Goal: Answer question/provide support

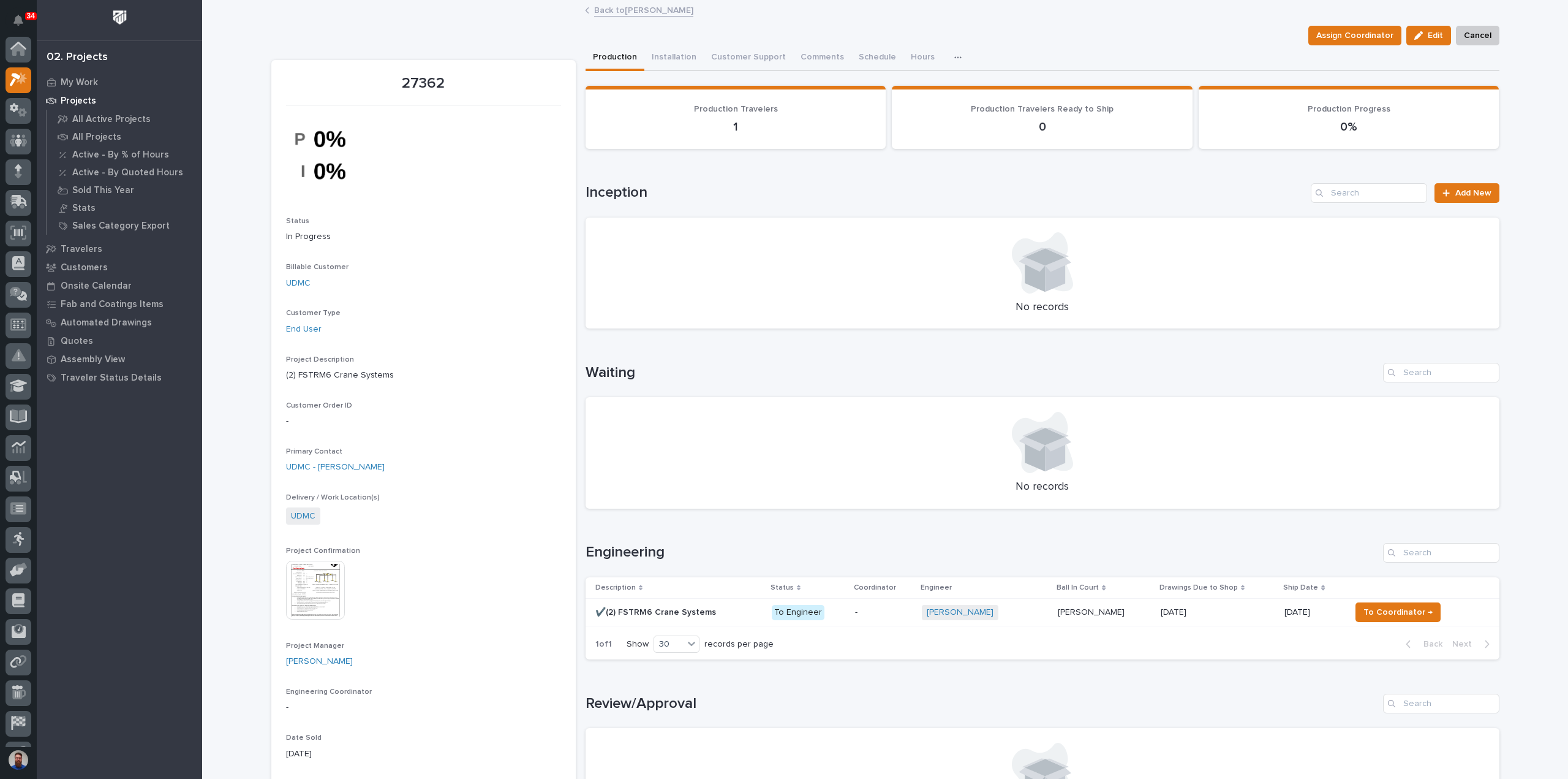
scroll to position [30, 0]
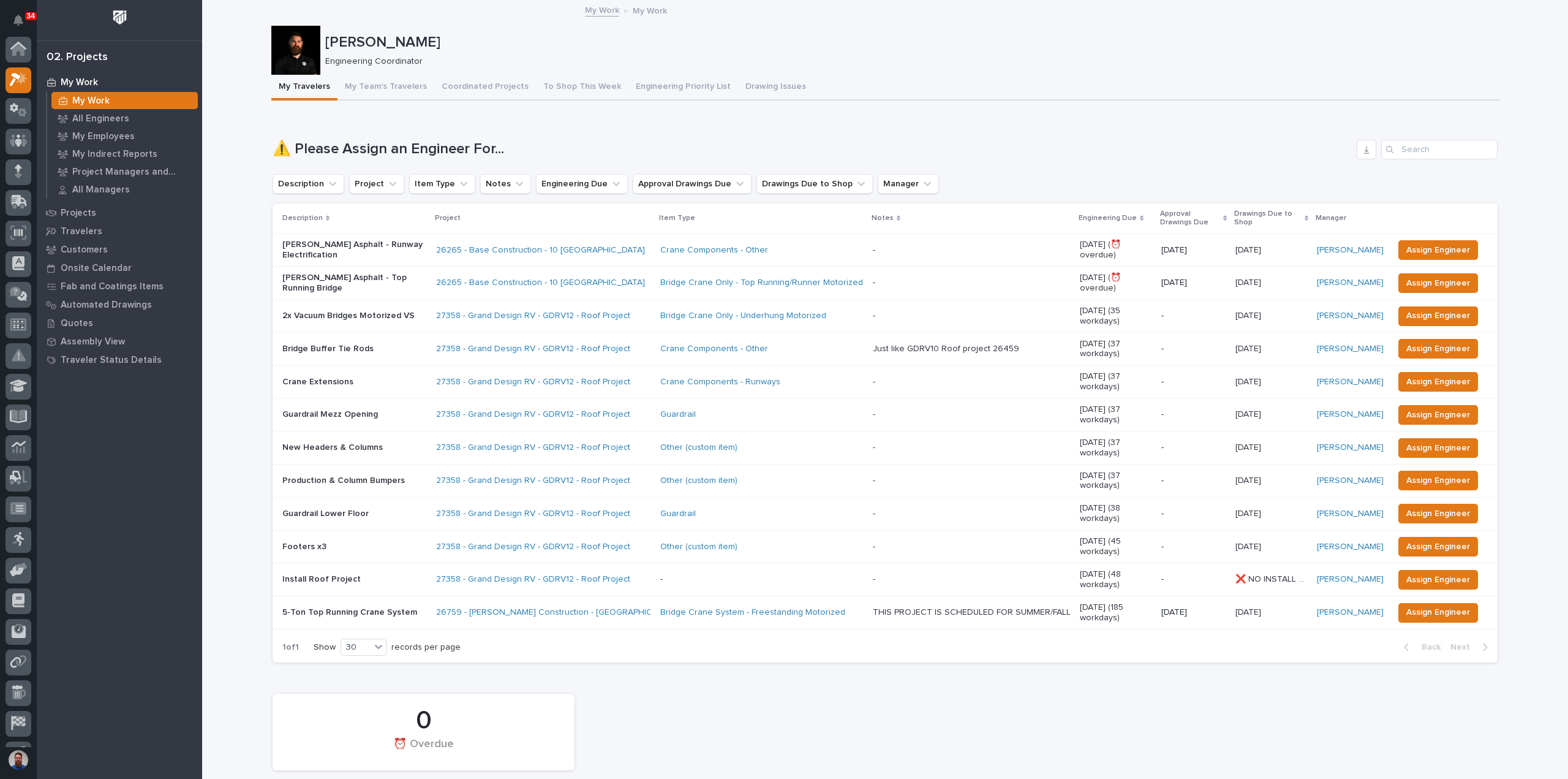
scroll to position [30, 0]
drag, startPoint x: 973, startPoint y: 118, endPoint x: 980, endPoint y: 120, distance: 7.3
click at [975, 118] on div "Loading... Saving… ⚠️ Please Assign an Engineer For... Description Project Item…" at bounding box center [885, 393] width 1225 height 557
click at [1132, 93] on div "My Travelers My Team's Travelers Coordinated Projects To Shop This Week Enginee…" at bounding box center [885, 87] width 1228 height 26
drag, startPoint x: 655, startPoint y: 123, endPoint x: 283, endPoint y: 117, distance: 372.0
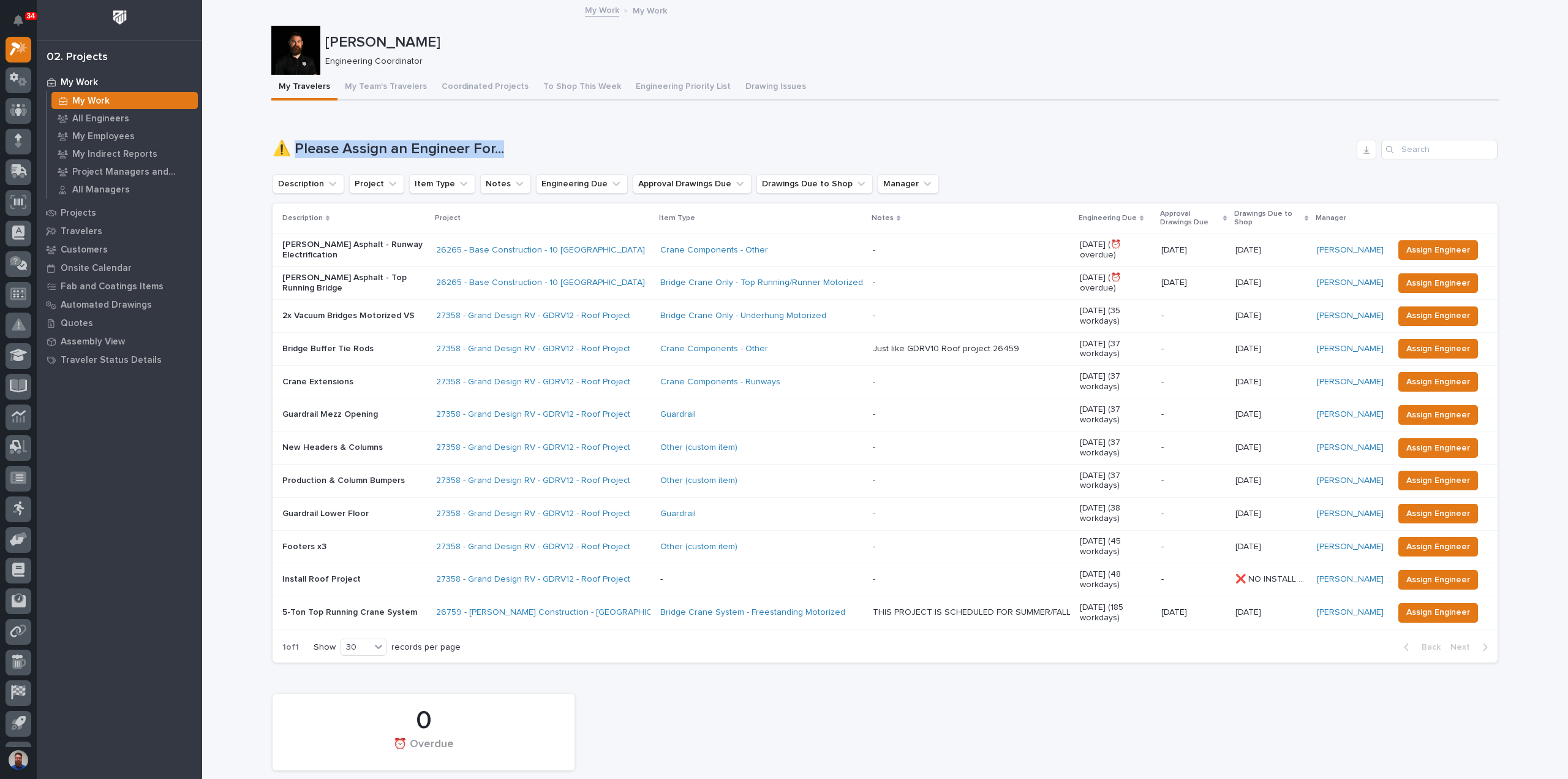
click at [288, 117] on div "Loading... Saving… ⚠️ Please Assign an Engineer For... Description Project Item…" at bounding box center [885, 393] width 1225 height 557
click at [276, 118] on div "Loading... Saving… ⚠️ Please Assign an Engineer For... Description Project Item…" at bounding box center [885, 393] width 1225 height 557
drag, startPoint x: 241, startPoint y: 122, endPoint x: 550, endPoint y: 127, distance: 309.0
click at [550, 127] on div "Loading... Saving… ⚠️ Please Assign an Engineer For... Description Project Item…" at bounding box center [885, 393] width 1225 height 557
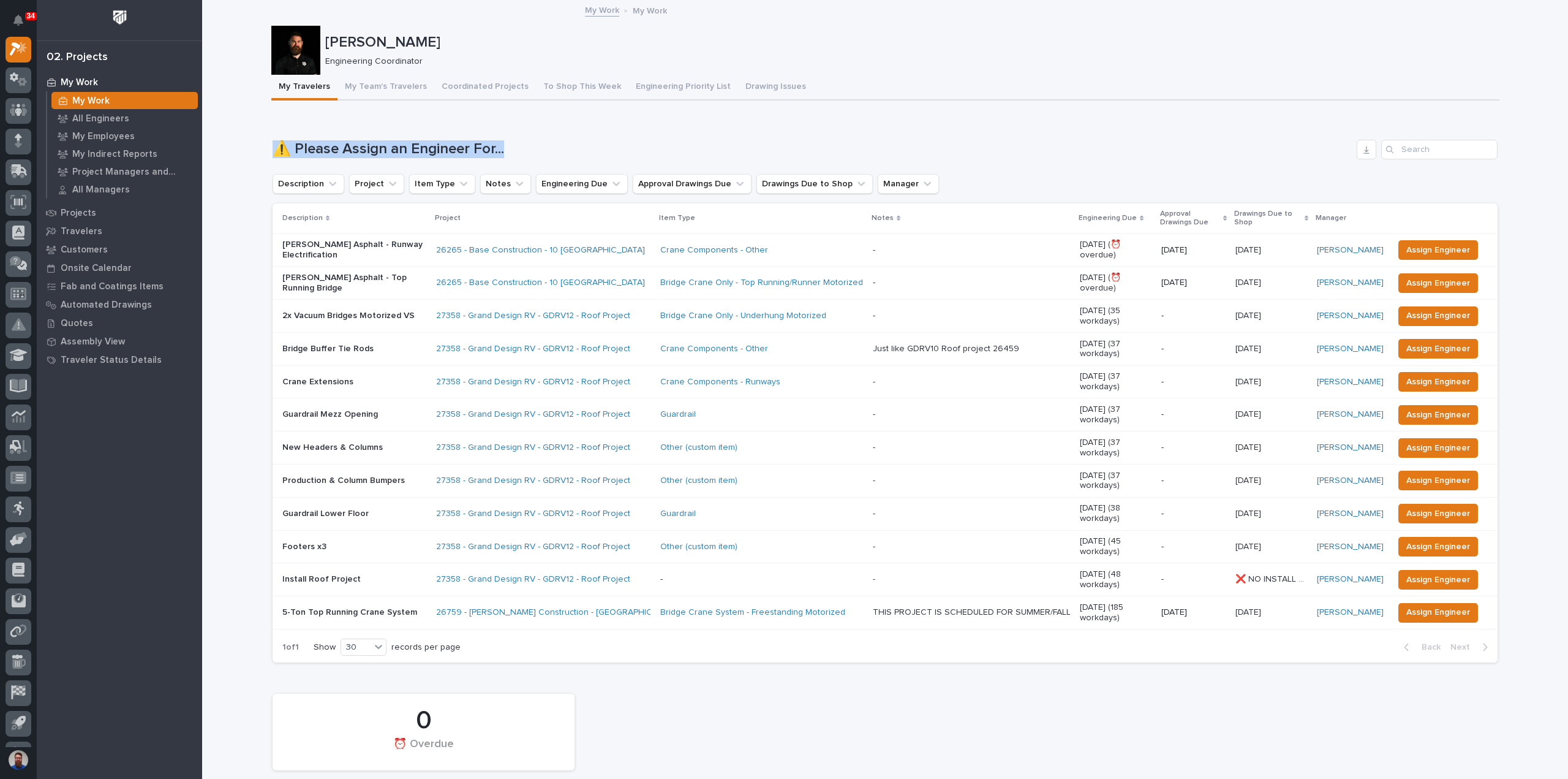
drag, startPoint x: 279, startPoint y: 150, endPoint x: 223, endPoint y: 150, distance: 56.0
drag, startPoint x: 259, startPoint y: 143, endPoint x: 681, endPoint y: 148, distance: 422.0
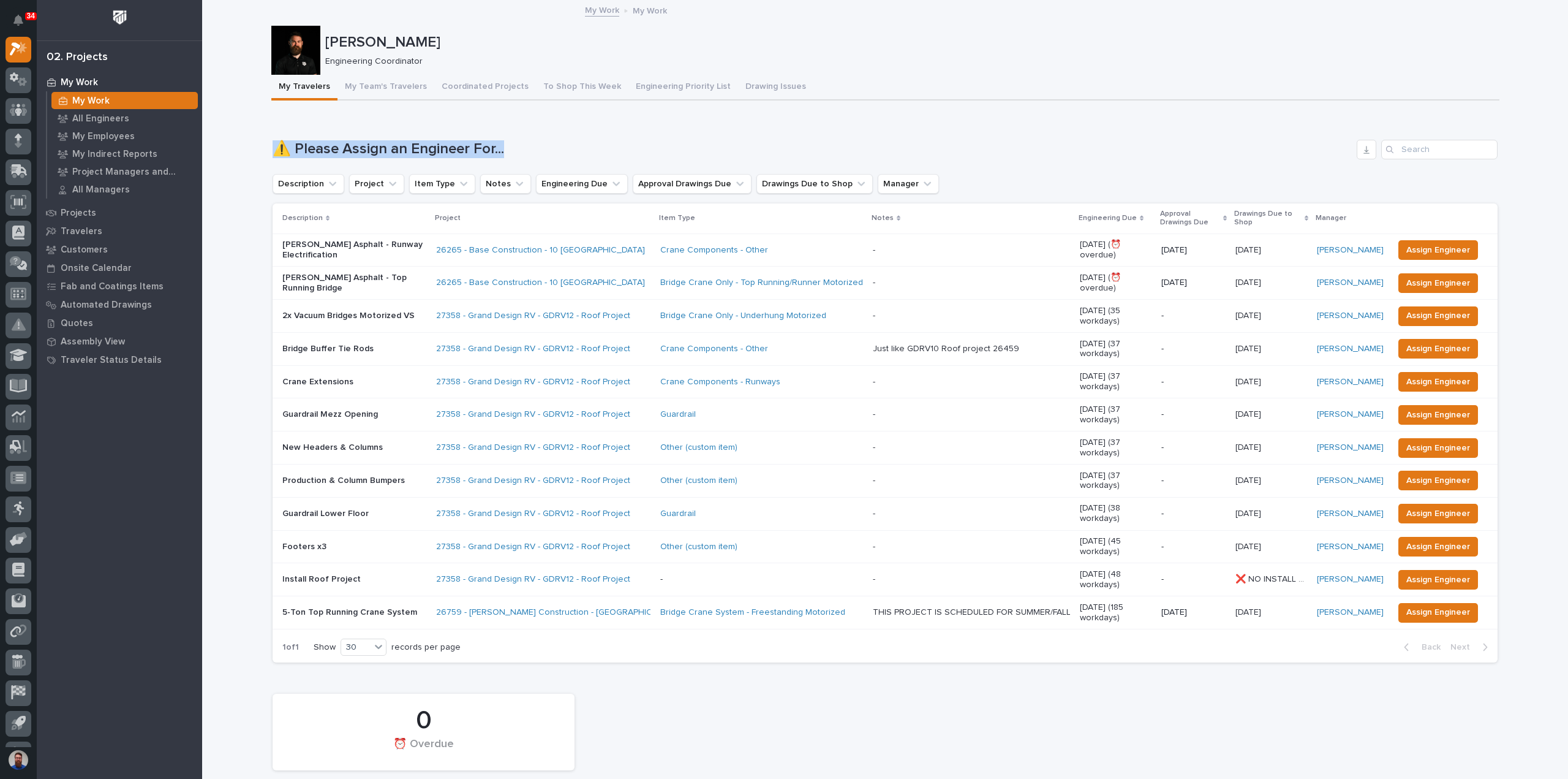
click at [670, 124] on div "Loading... Saving… ⚠️ Please Assign an Engineer For... Description Project Item…" at bounding box center [885, 393] width 1225 height 557
drag, startPoint x: 561, startPoint y: 160, endPoint x: 258, endPoint y: 148, distance: 303.2
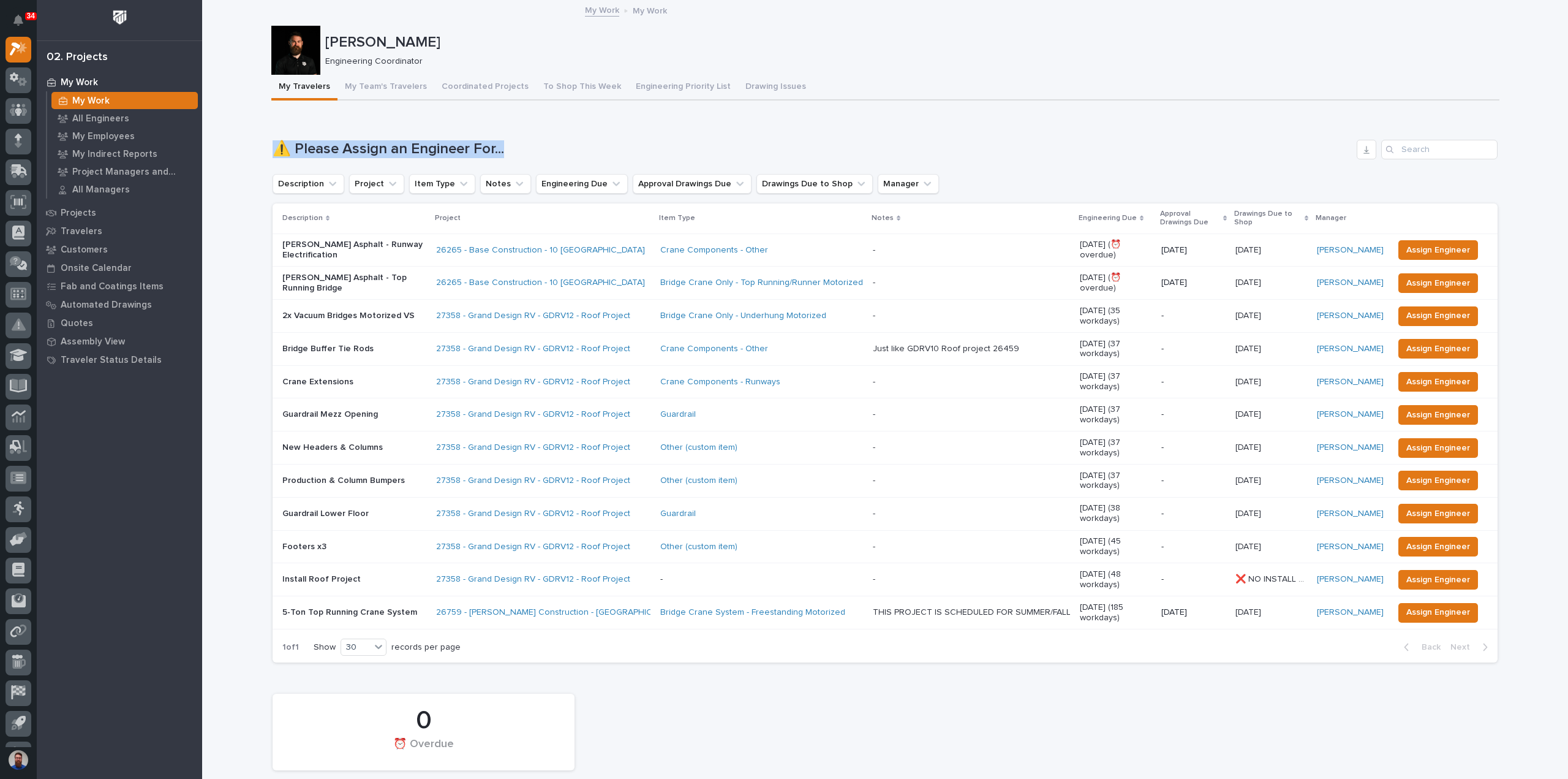
click at [337, 134] on div "Loading... Saving… ⚠️ Please Assign an Engineer For... Description Project Item…" at bounding box center [885, 393] width 1225 height 557
drag, startPoint x: 219, startPoint y: 137, endPoint x: 511, endPoint y: 137, distance: 292.0
click at [523, 131] on div "Loading... Saving… ⚠️ Please Assign an Engineer For... Description Project Item…" at bounding box center [885, 393] width 1225 height 557
click at [525, 128] on div "Loading... Saving… ⚠️ Please Assign an Engineer For... Description Project Item…" at bounding box center [885, 393] width 1225 height 557
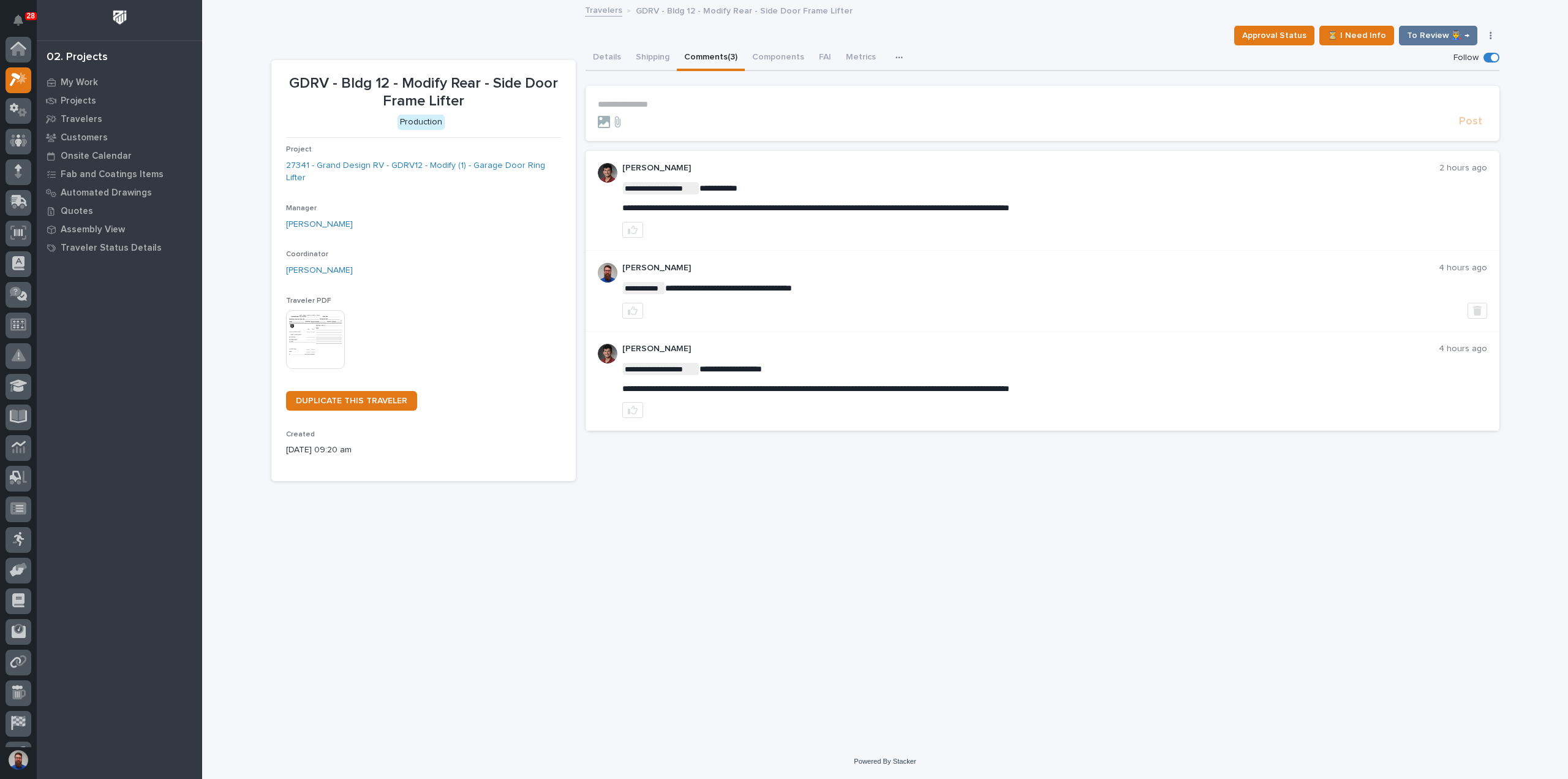
scroll to position [30, 0]
click at [646, 103] on p "**********" at bounding box center [1042, 104] width 889 height 10
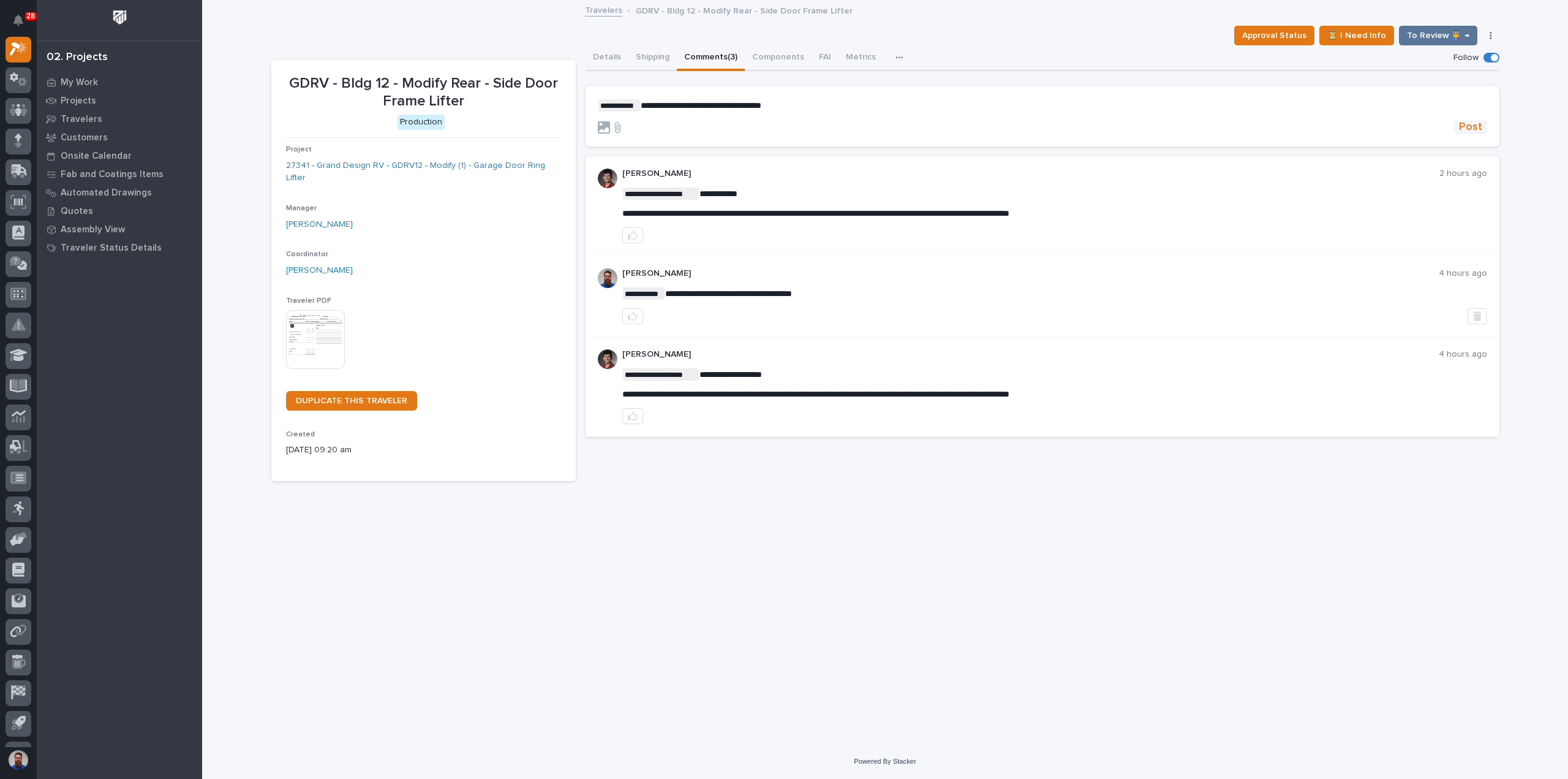
click at [1477, 127] on span "Post" at bounding box center [1471, 127] width 23 height 14
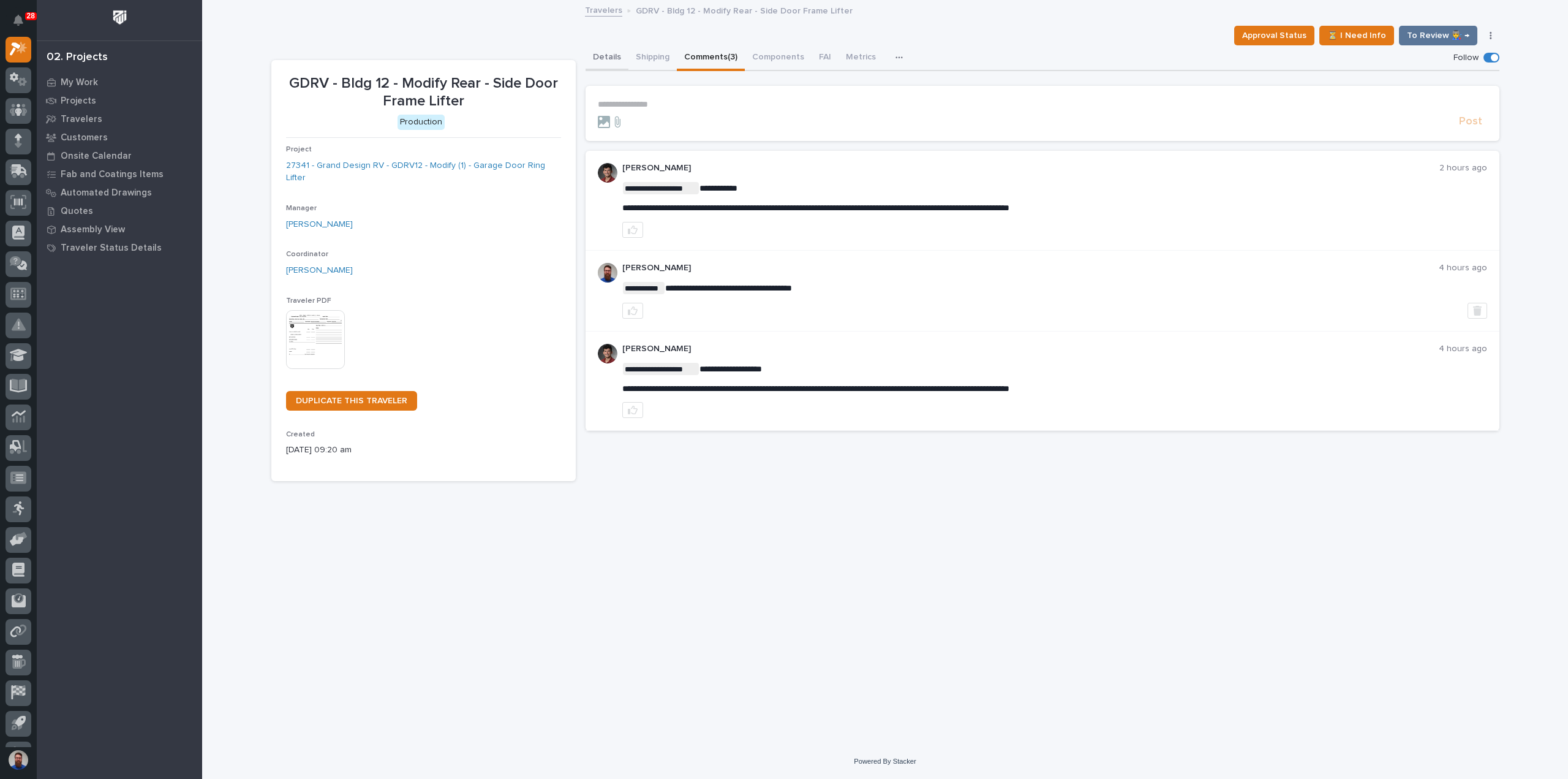
click at [611, 55] on button "Details" at bounding box center [606, 58] width 43 height 26
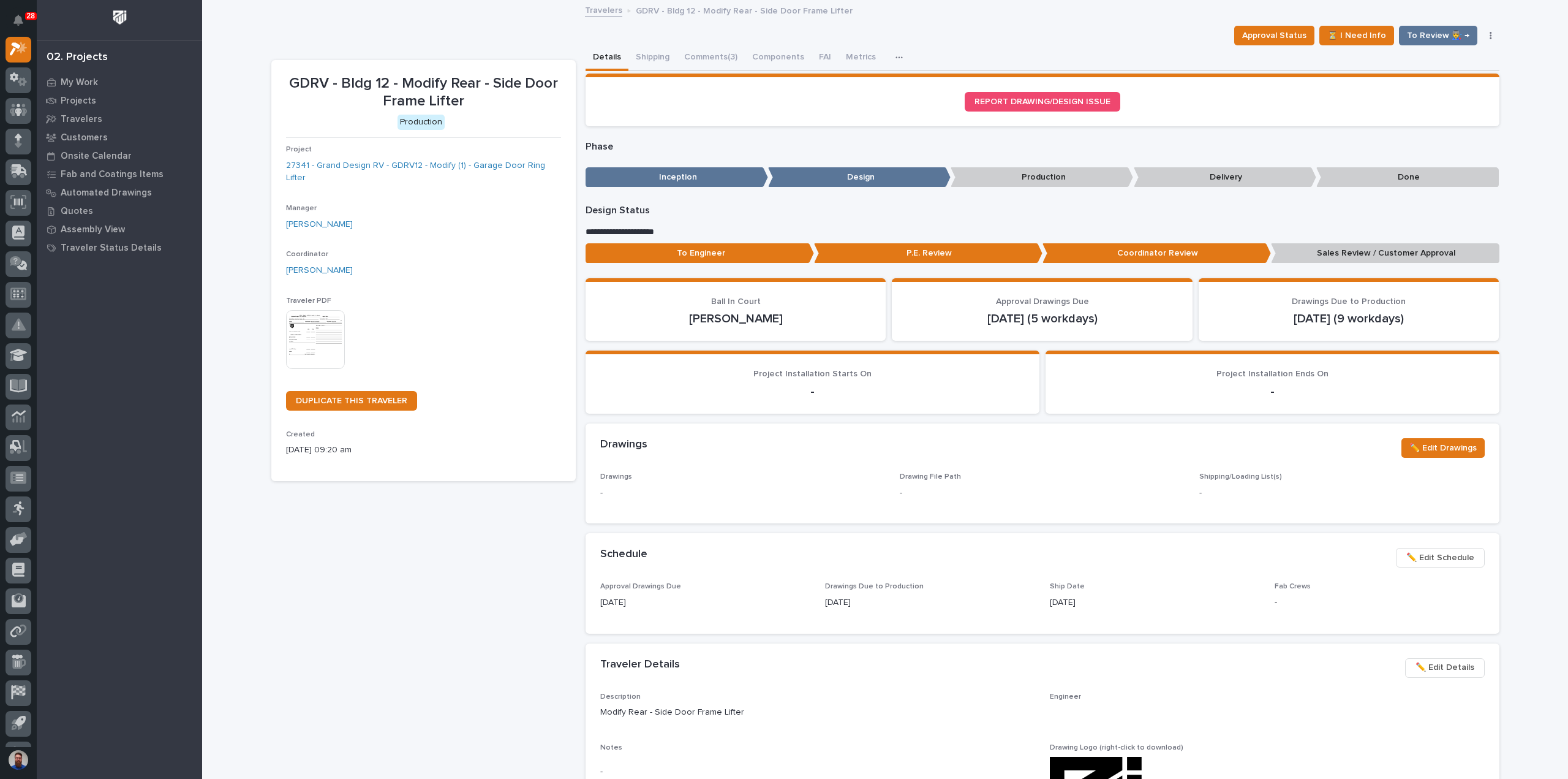
click at [653, 253] on p "To Engineer" at bounding box center [700, 253] width 229 height 20
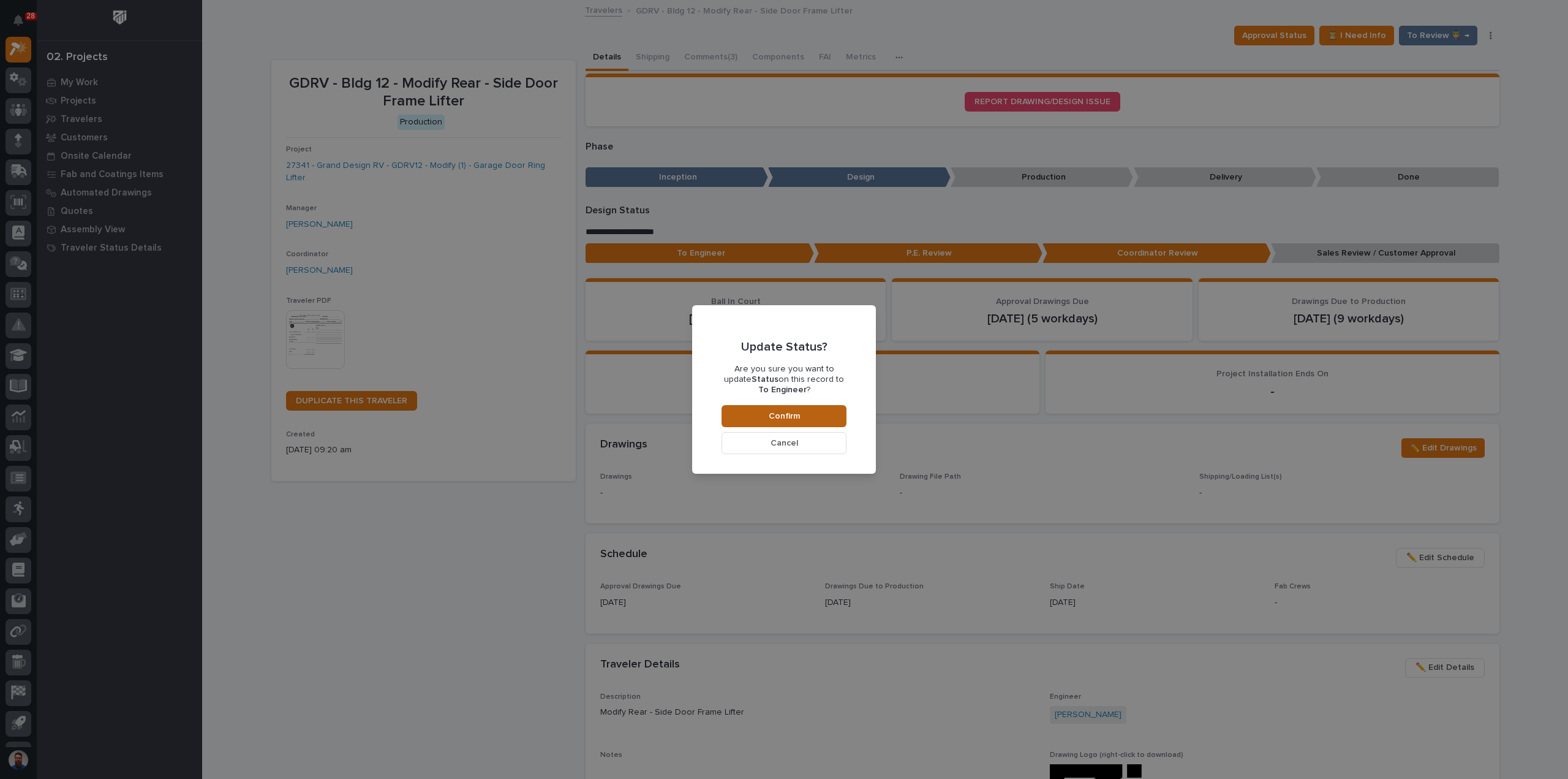
click at [725, 410] on button "Confirm" at bounding box center [784, 416] width 125 height 22
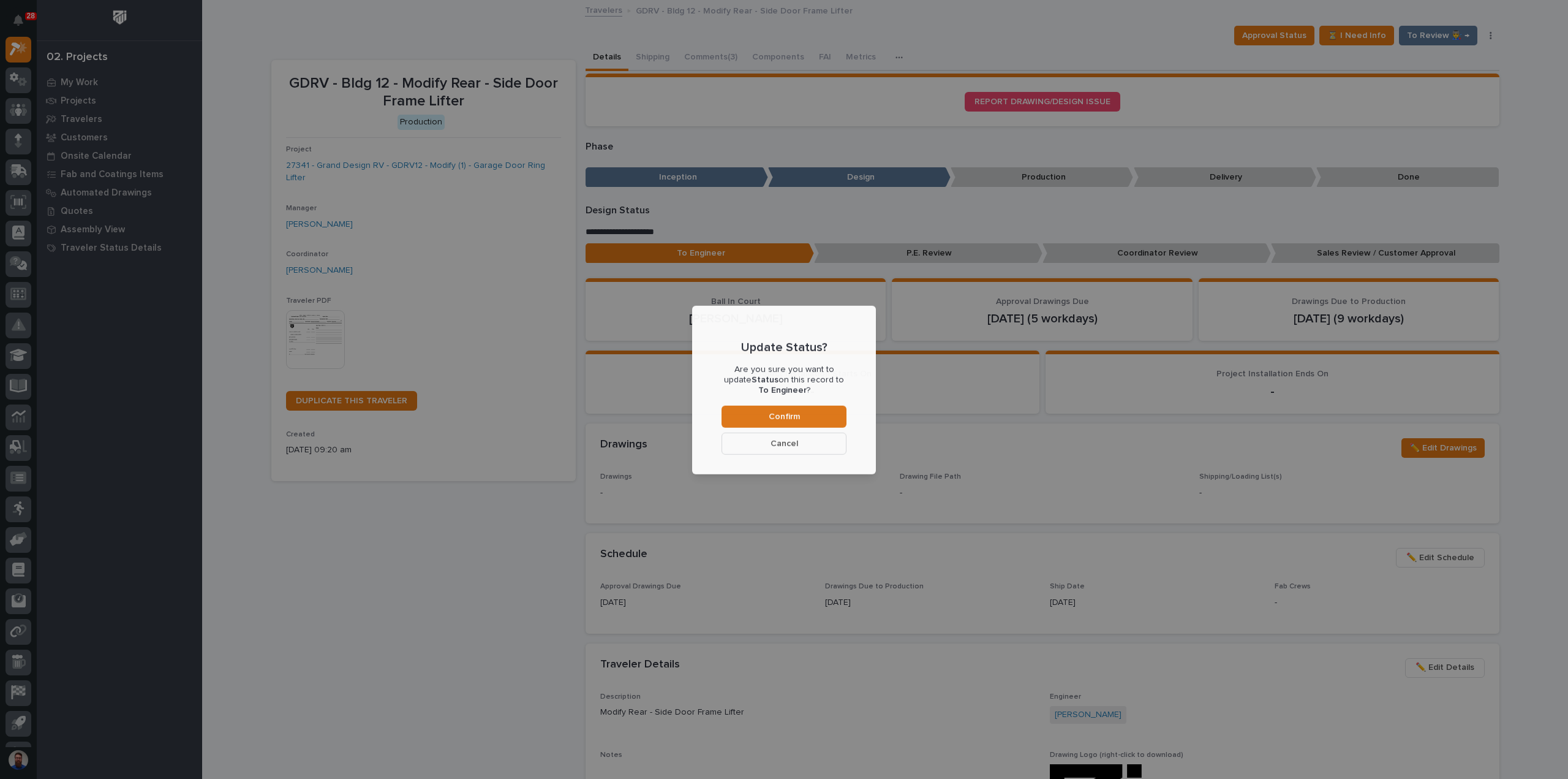
scroll to position [73, 0]
